Goal: Entertainment & Leisure: Consume media (video, audio)

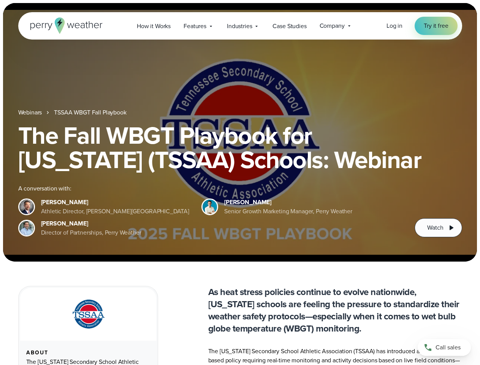
click at [240, 182] on div "The Fall WBGT Playbook for [US_STATE] (TSSAA) Schools: Webinar A conversation w…" at bounding box center [240, 180] width 444 height 114
click at [240, 26] on span "Industries" at bounding box center [239, 26] width 25 height 9
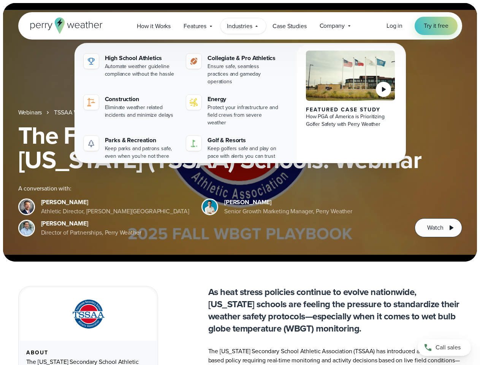
click at [240, 132] on h1 "The Fall WBGT Playbook for [US_STATE] (TSSAA) Schools: Webinar" at bounding box center [240, 147] width 444 height 49
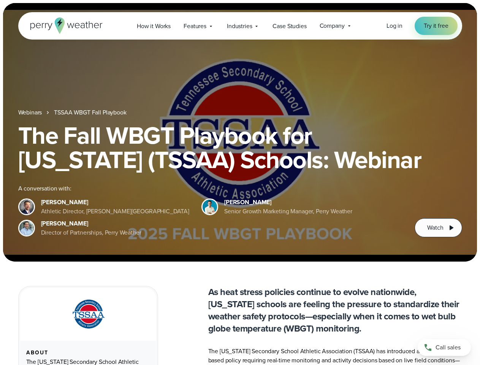
click at [91, 113] on link "TSSAA WBGT Fall Playbook" at bounding box center [90, 112] width 72 height 9
click at [438, 228] on span "Watch" at bounding box center [435, 227] width 16 height 9
